Goal: Book appointment/travel/reservation

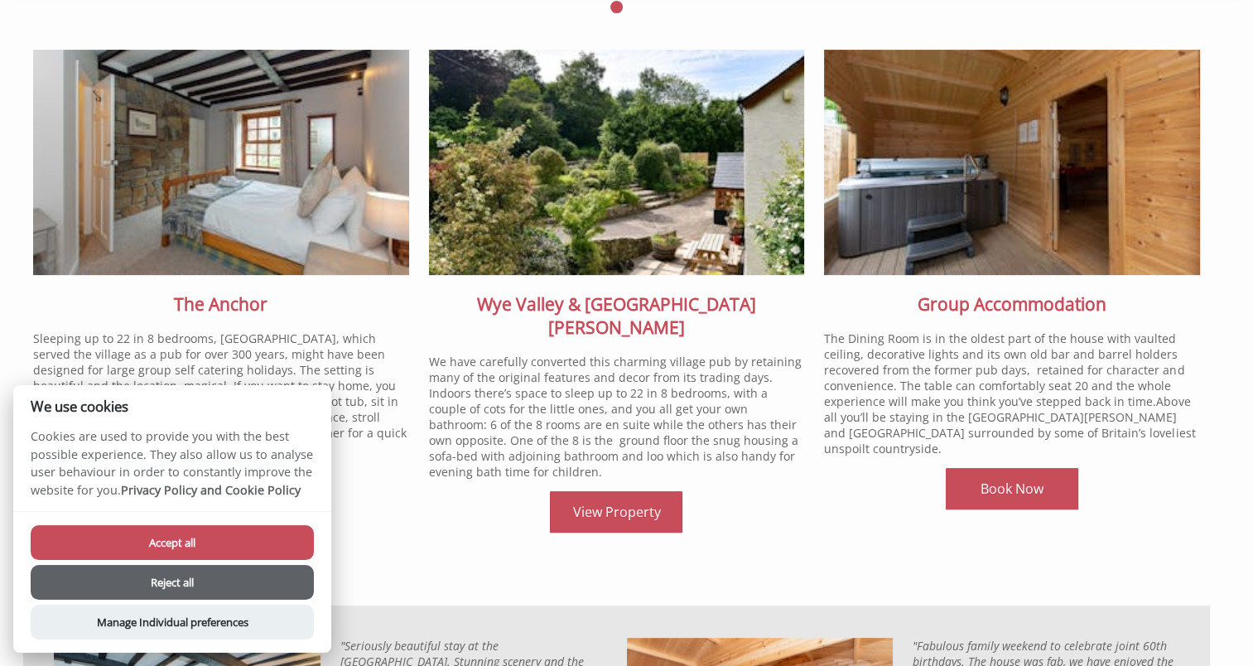
scroll to position [663, 0]
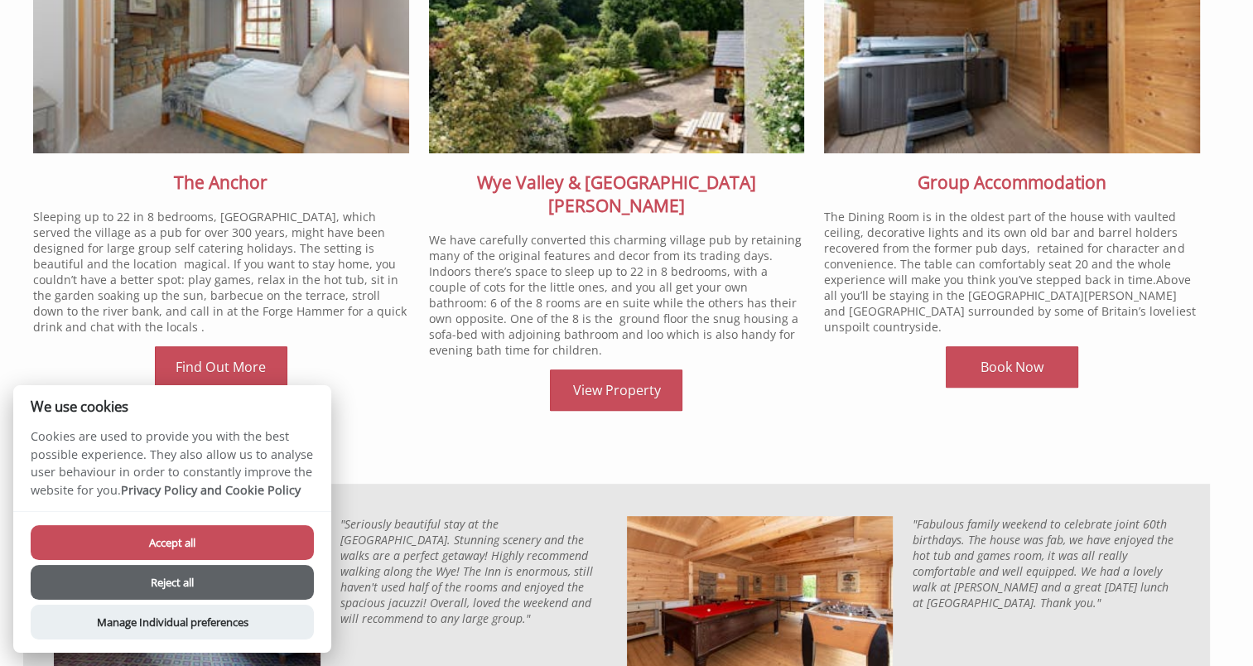
click at [262, 590] on button "Reject all" at bounding box center [172, 582] width 283 height 35
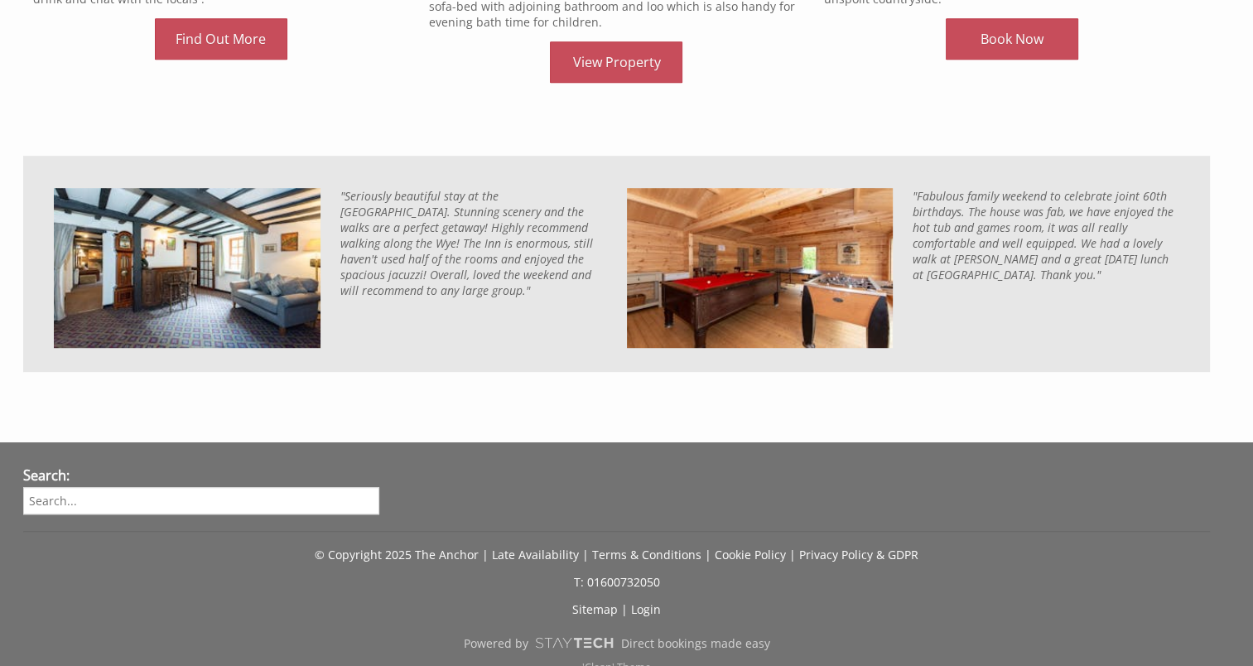
scroll to position [411, 0]
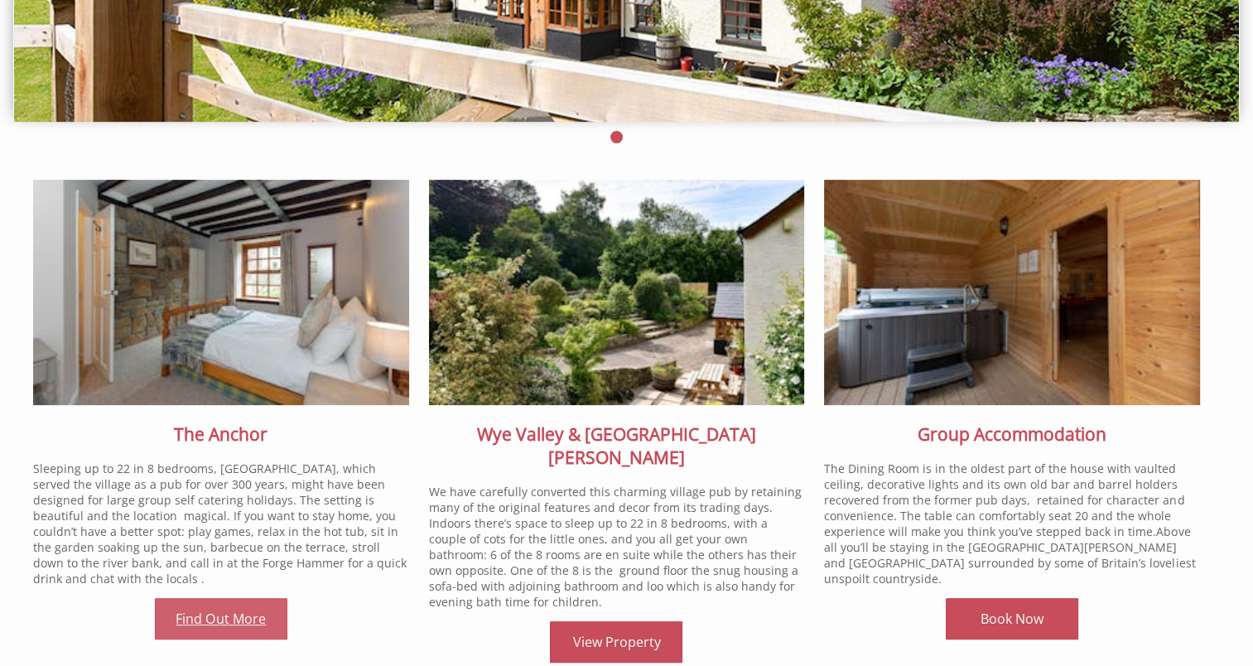
click at [215, 616] on link "Find Out More" at bounding box center [221, 618] width 133 height 41
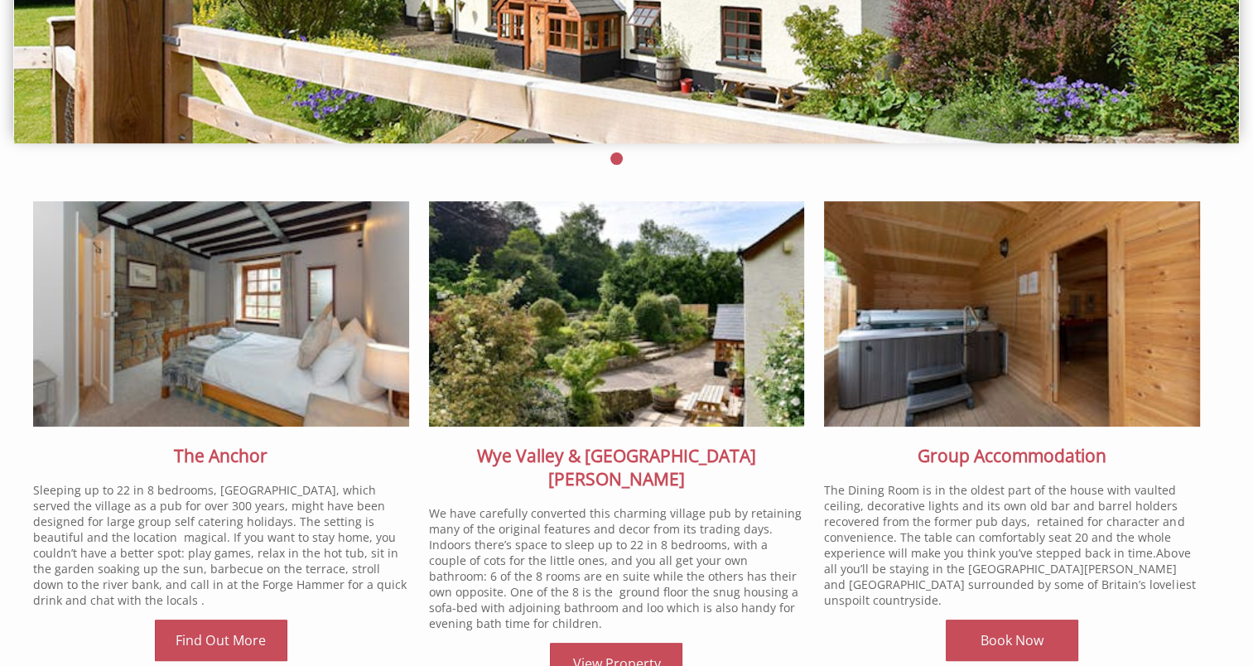
scroll to position [497, 0]
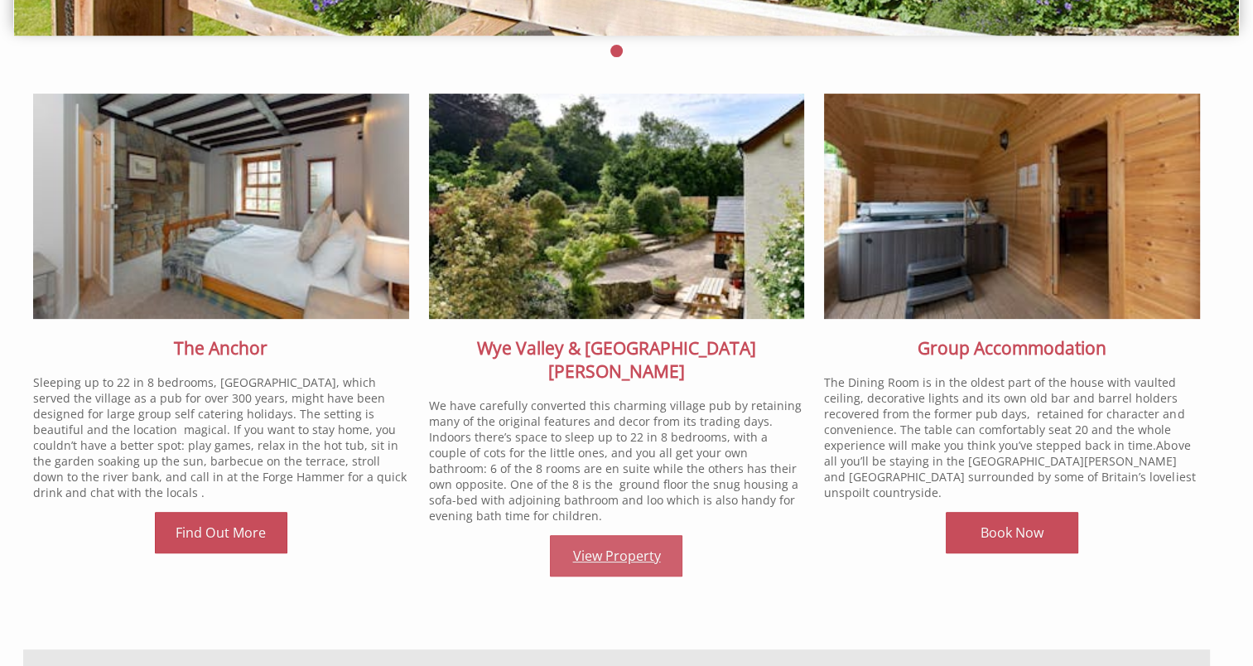
click at [653, 535] on link "View Property" at bounding box center [616, 555] width 133 height 41
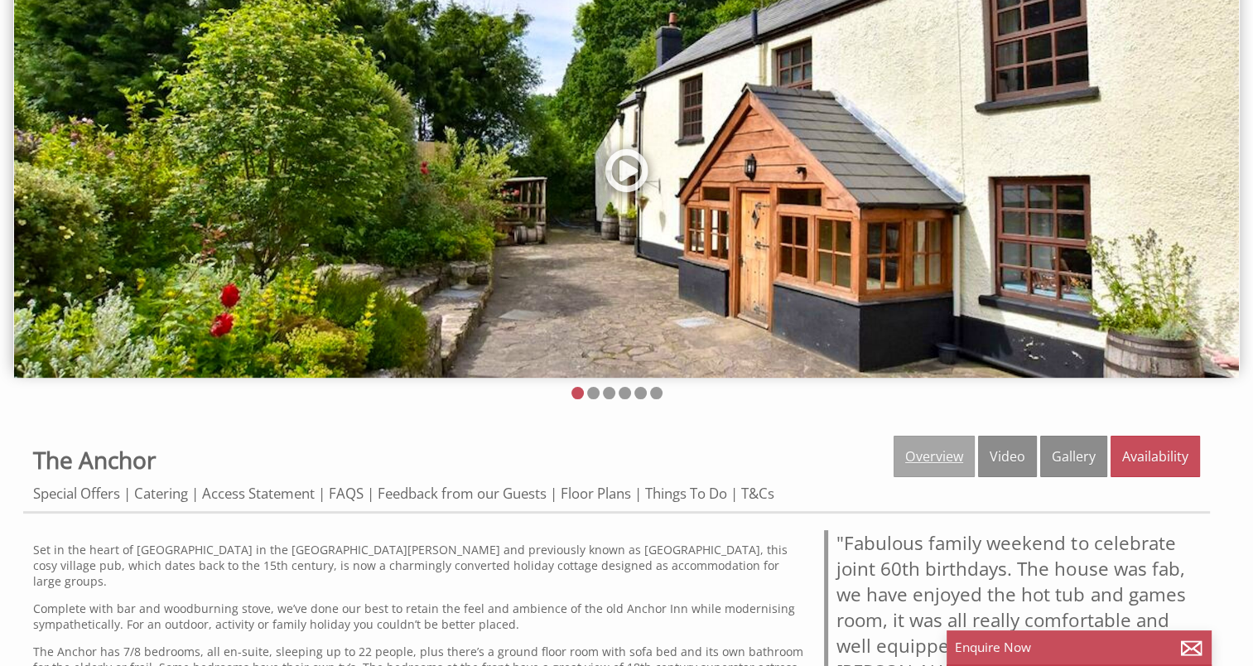
scroll to position [166, 0]
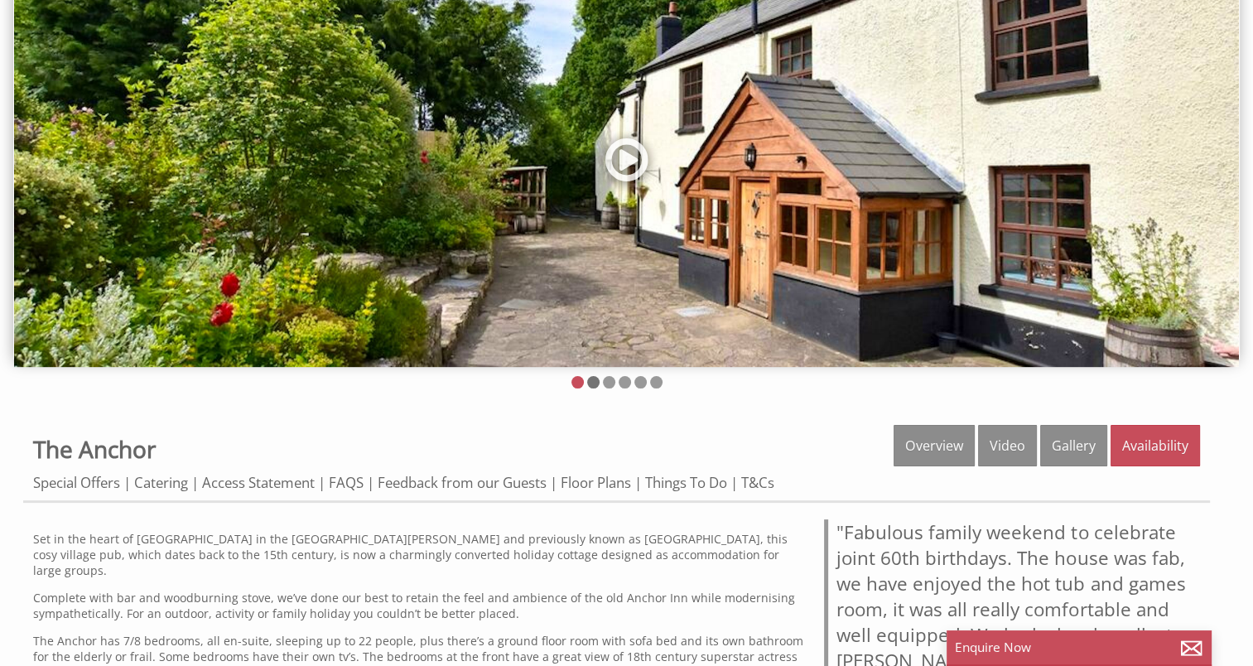
click at [596, 380] on li at bounding box center [593, 382] width 12 height 12
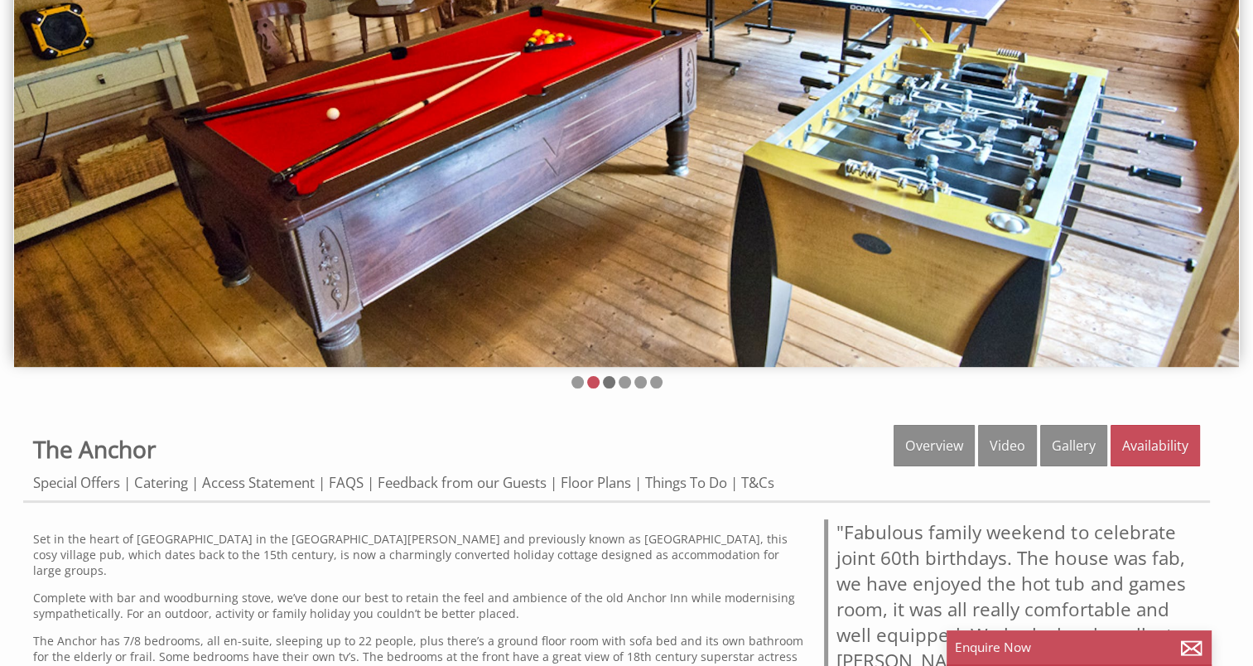
click at [610, 381] on li at bounding box center [609, 382] width 12 height 12
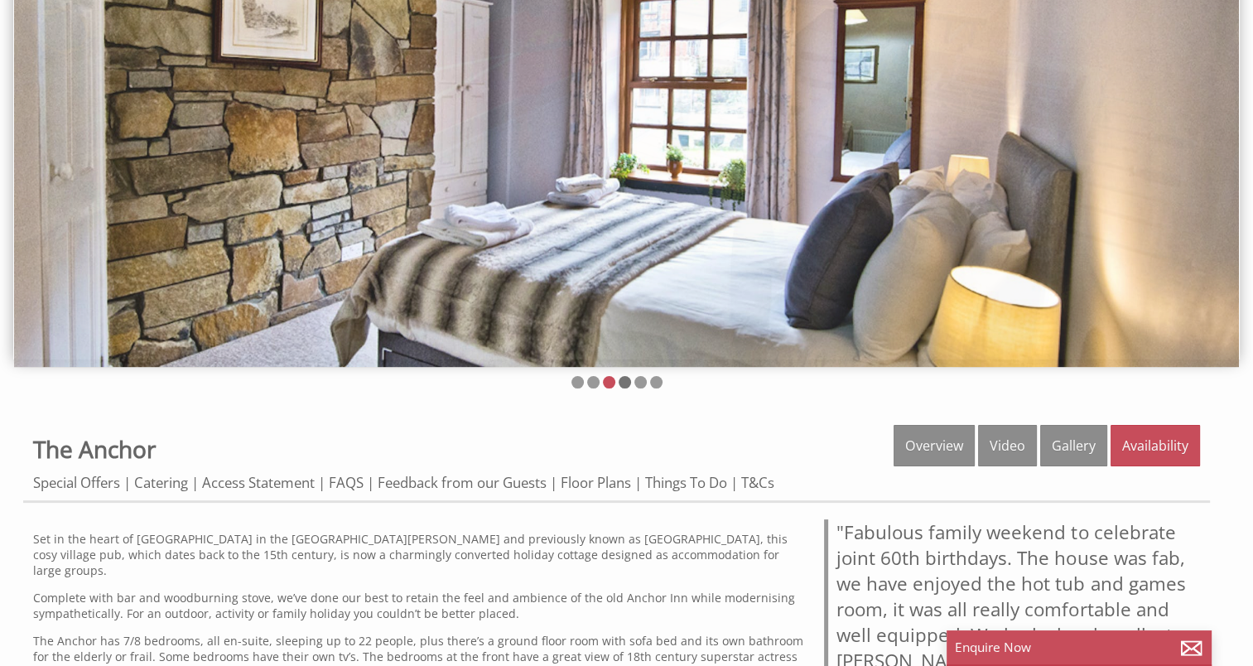
click at [625, 381] on li at bounding box center [625, 382] width 12 height 12
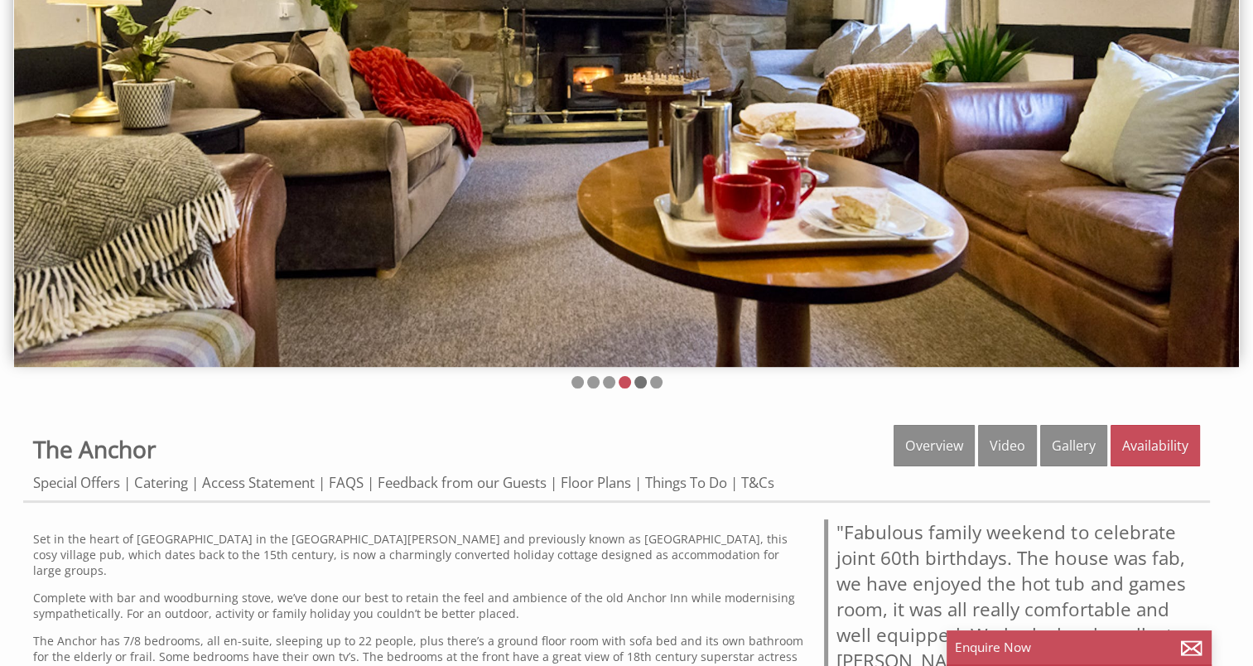
click at [639, 382] on li at bounding box center [640, 382] width 12 height 12
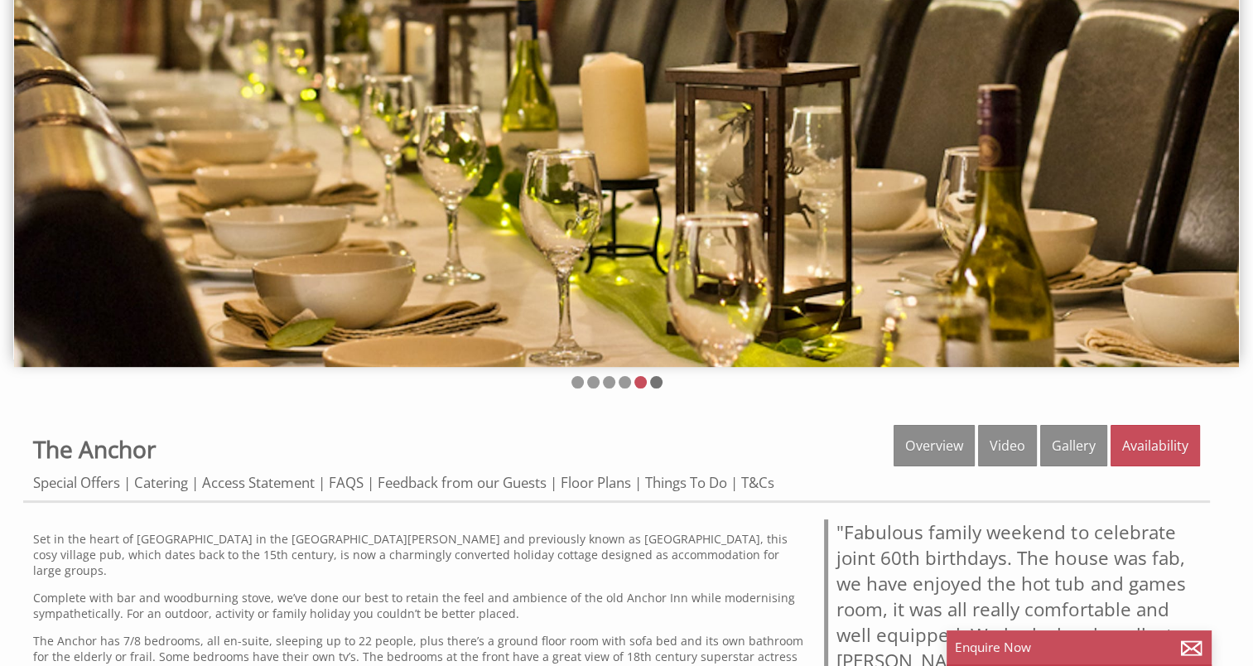
click at [661, 381] on li at bounding box center [656, 382] width 12 height 12
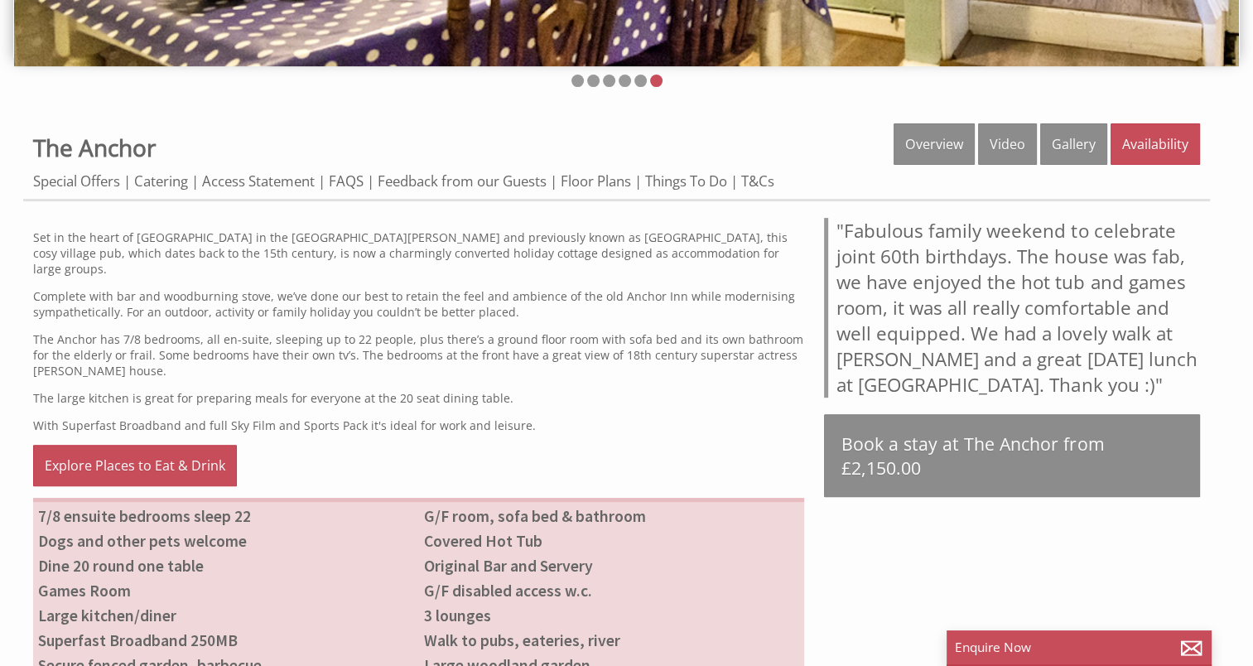
scroll to position [0, 0]
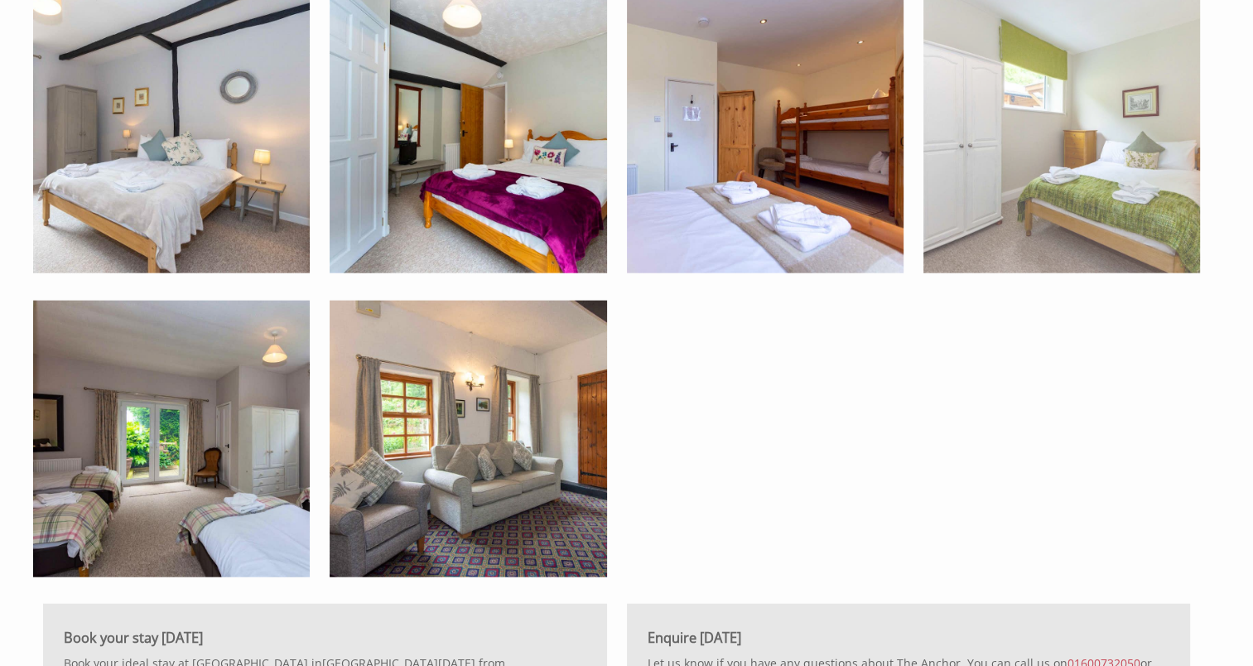
scroll to position [4099, 0]
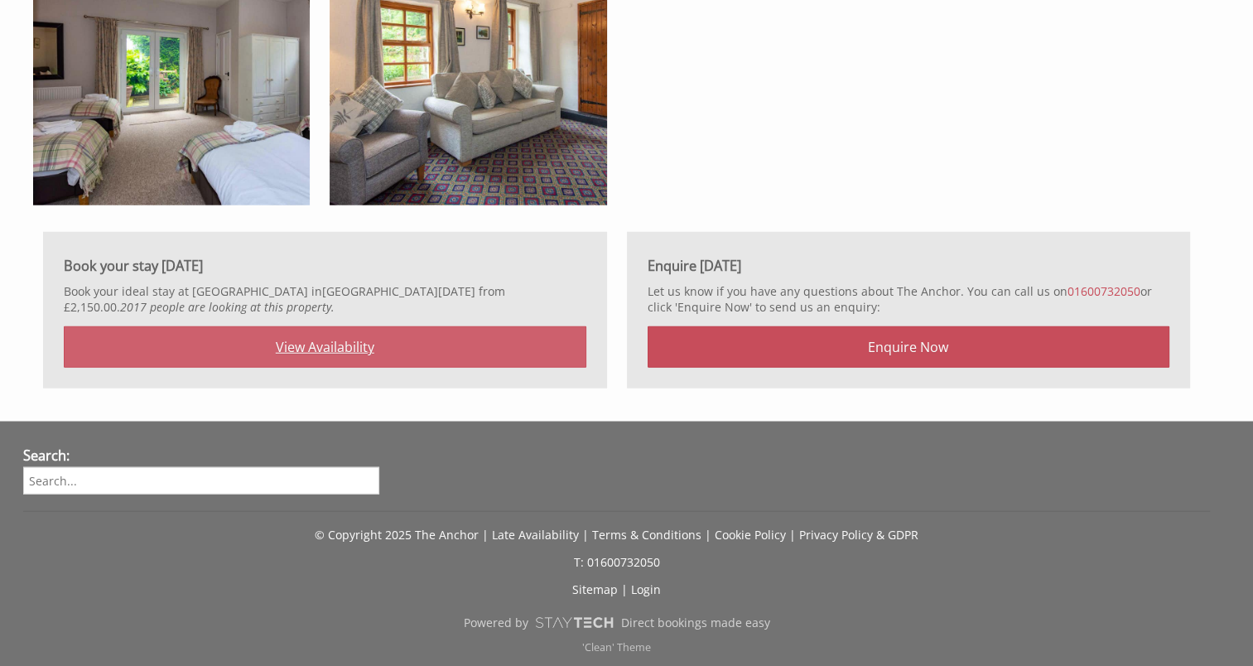
click at [491, 363] on link "View Availability" at bounding box center [325, 346] width 523 height 41
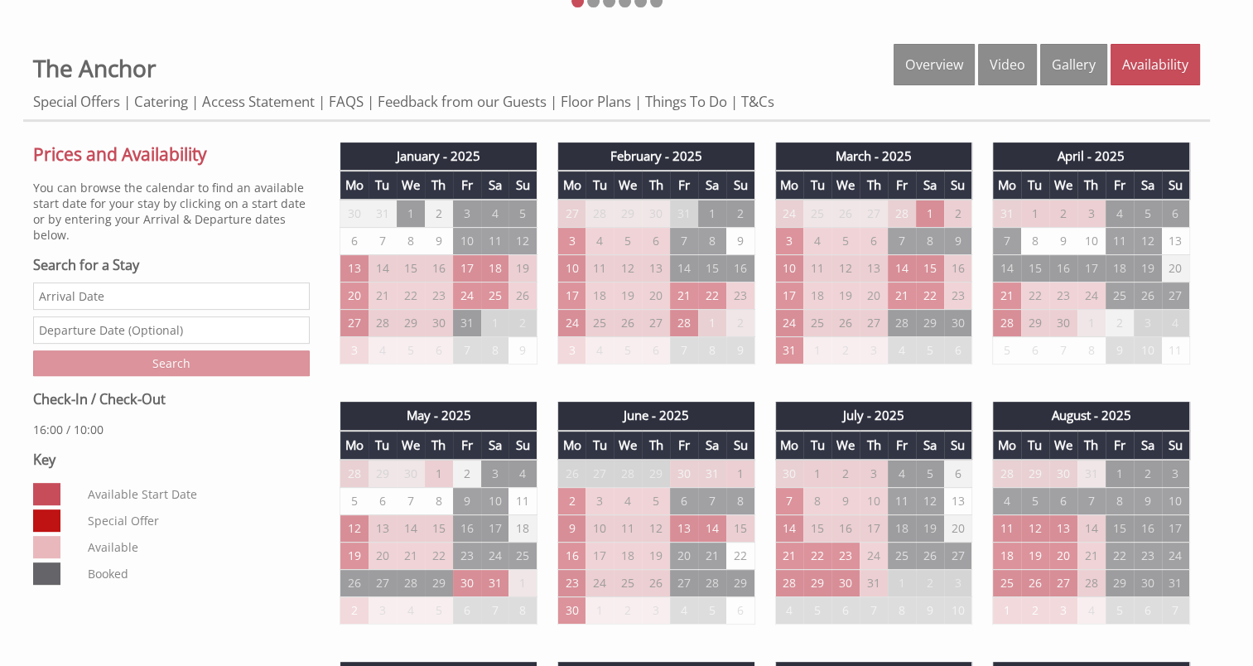
scroll to position [580, 0]
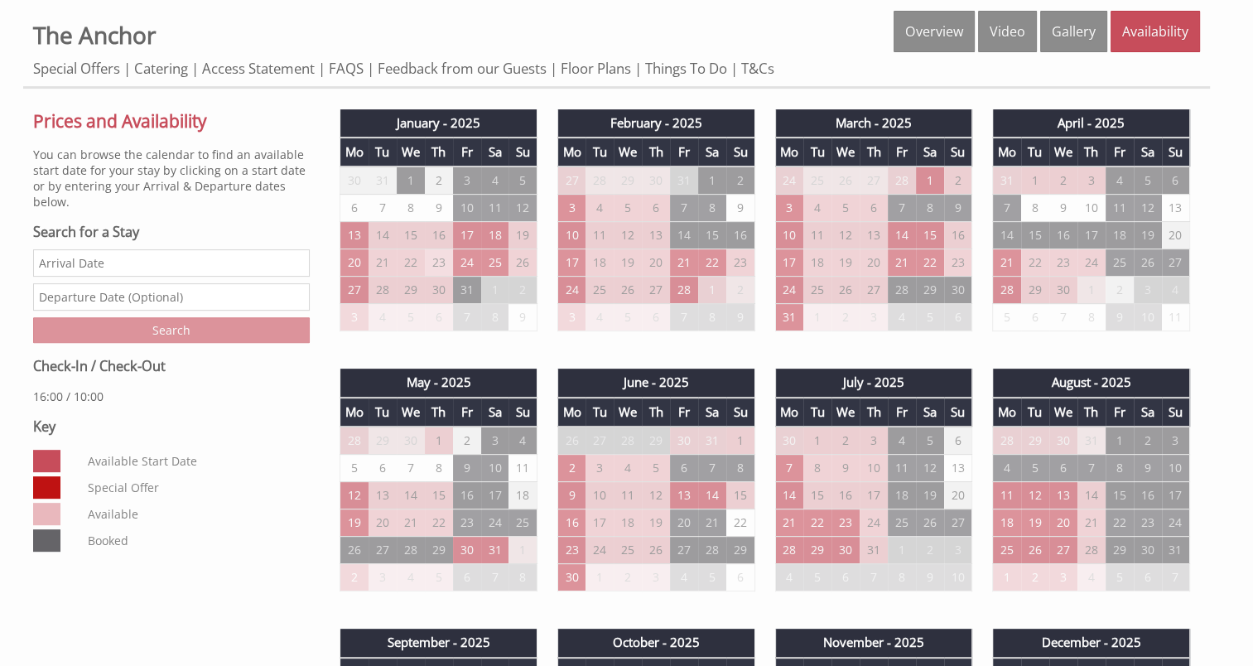
click at [439, 266] on td "23" at bounding box center [439, 262] width 28 height 27
click at [670, 235] on td "14" at bounding box center [684, 235] width 28 height 27
click at [235, 265] on input "Date" at bounding box center [171, 262] width 277 height 27
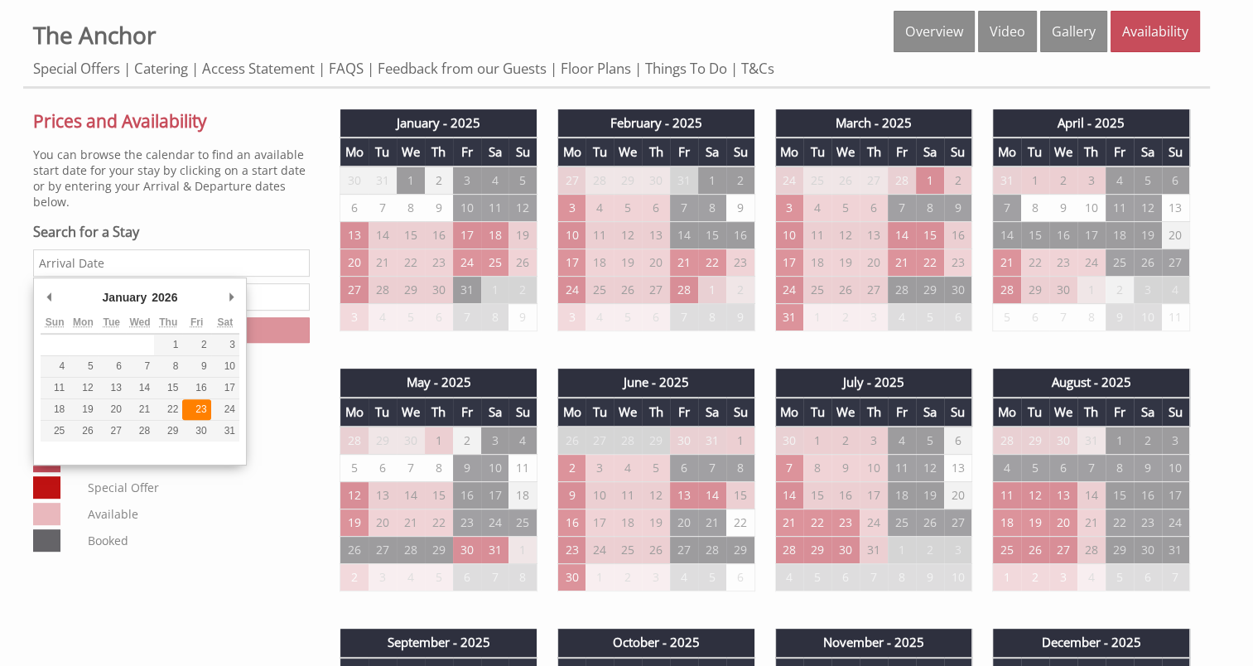
type input "[DATE]"
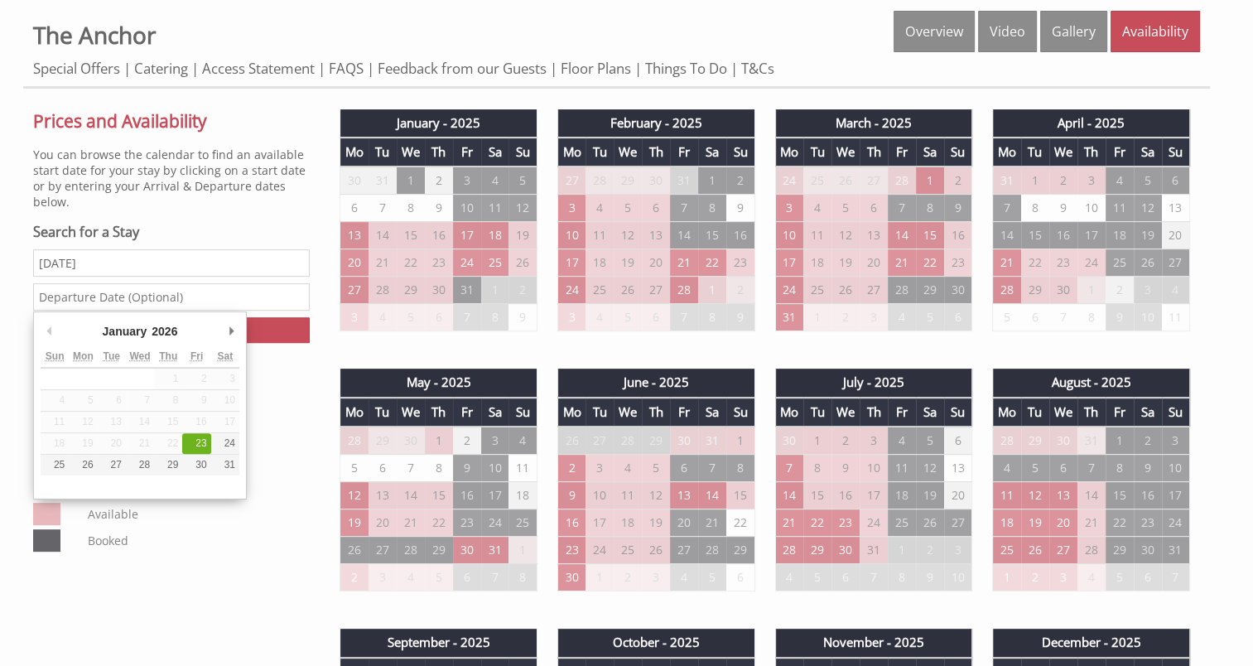
click at [177, 300] on input "text" at bounding box center [171, 296] width 277 height 27
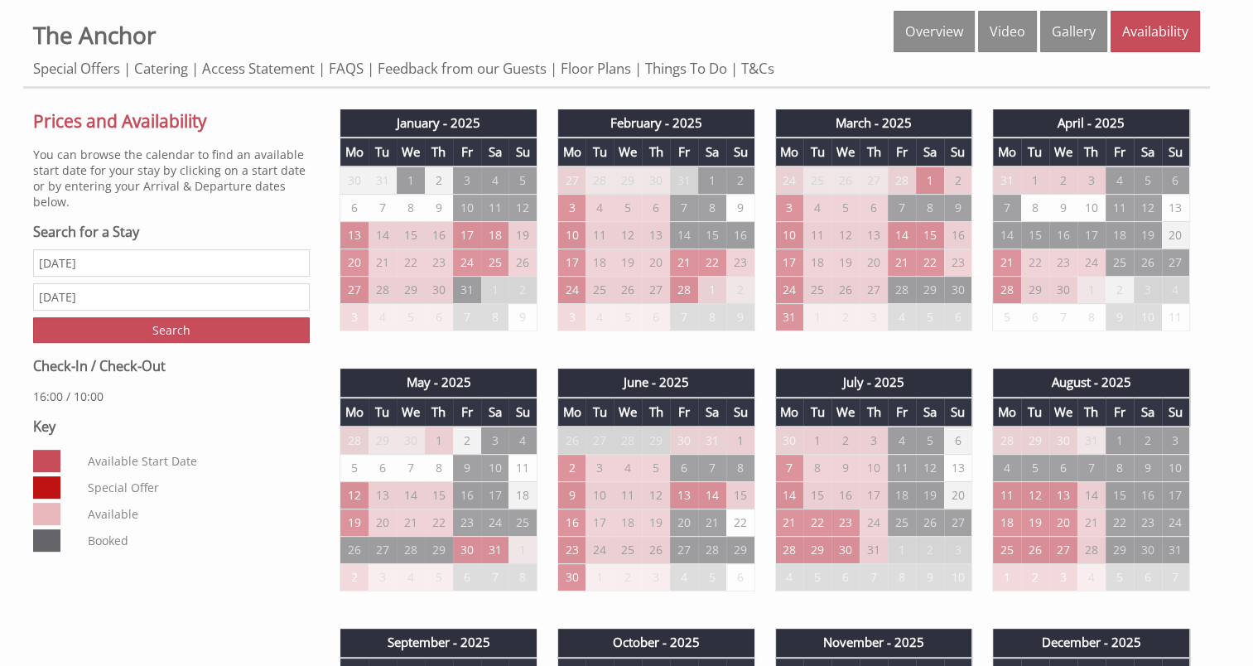
click at [92, 302] on input "[DATE]" at bounding box center [171, 296] width 277 height 27
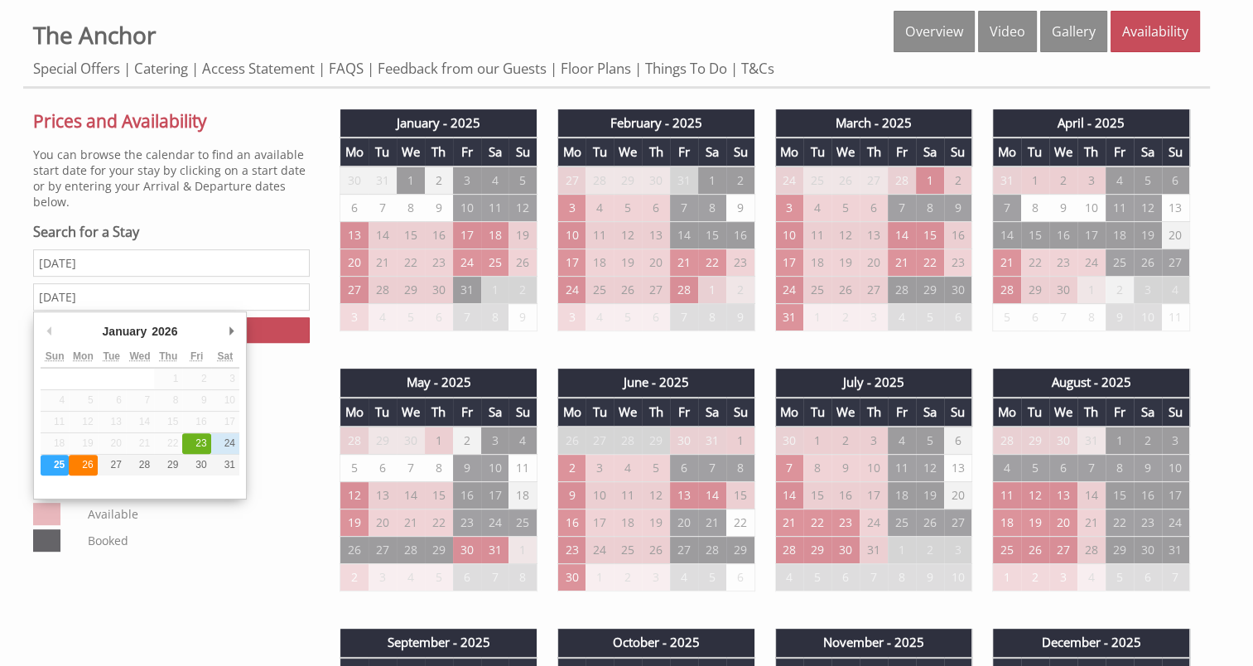
type input "[DATE]"
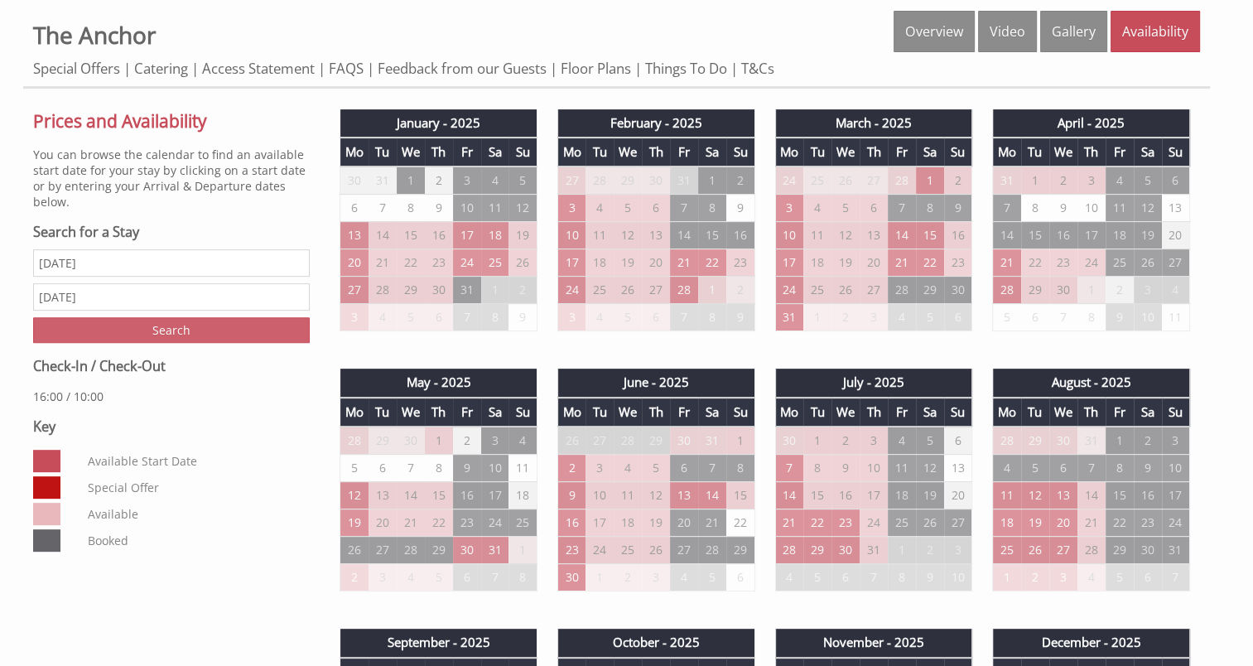
click at [200, 327] on input "Search" at bounding box center [171, 330] width 277 height 26
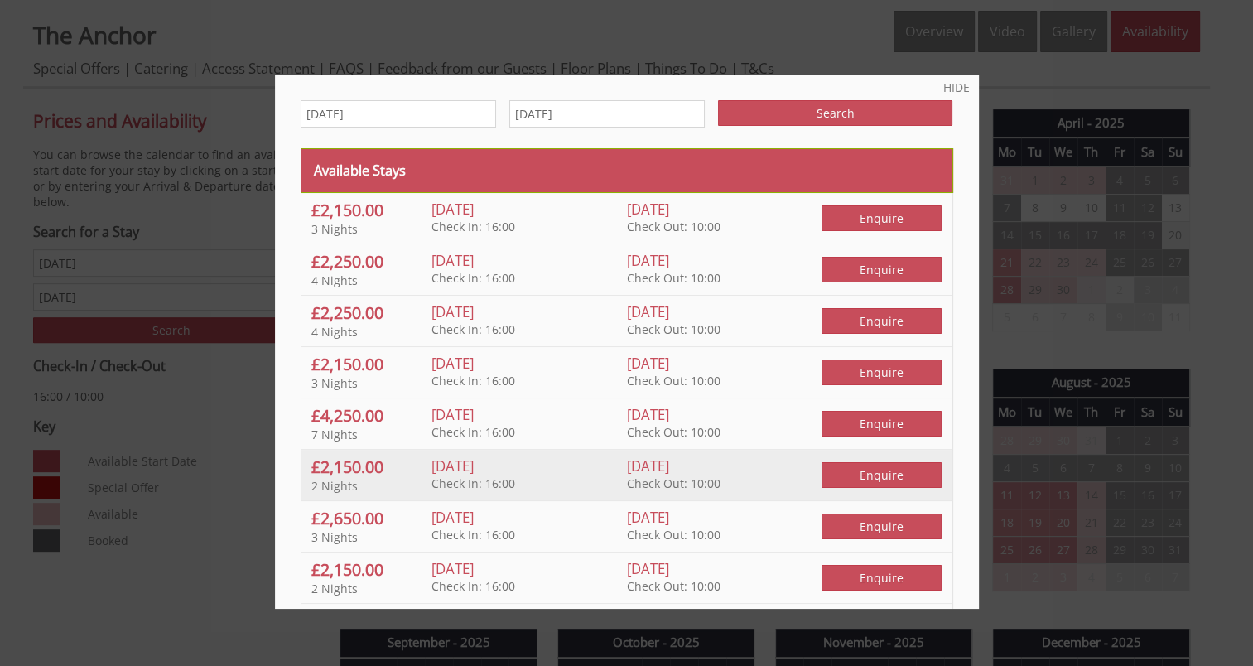
scroll to position [0, 0]
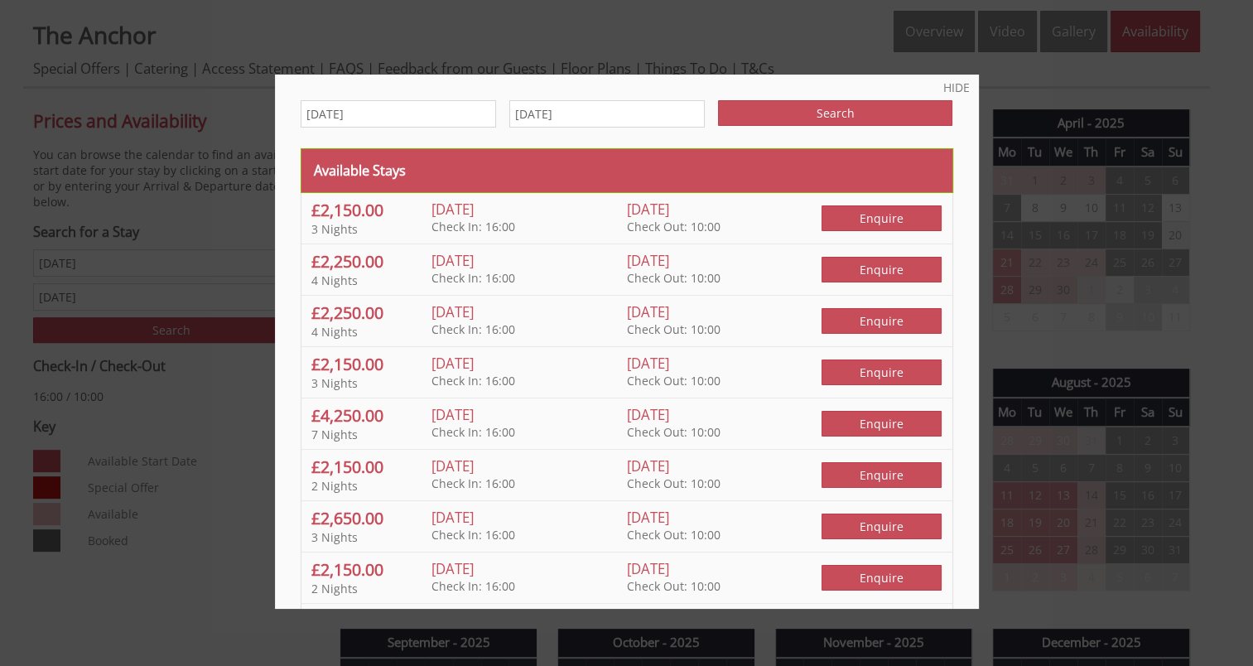
click at [947, 84] on link "HIDE" at bounding box center [956, 88] width 27 height 16
